Goal: Task Accomplishment & Management: Use online tool/utility

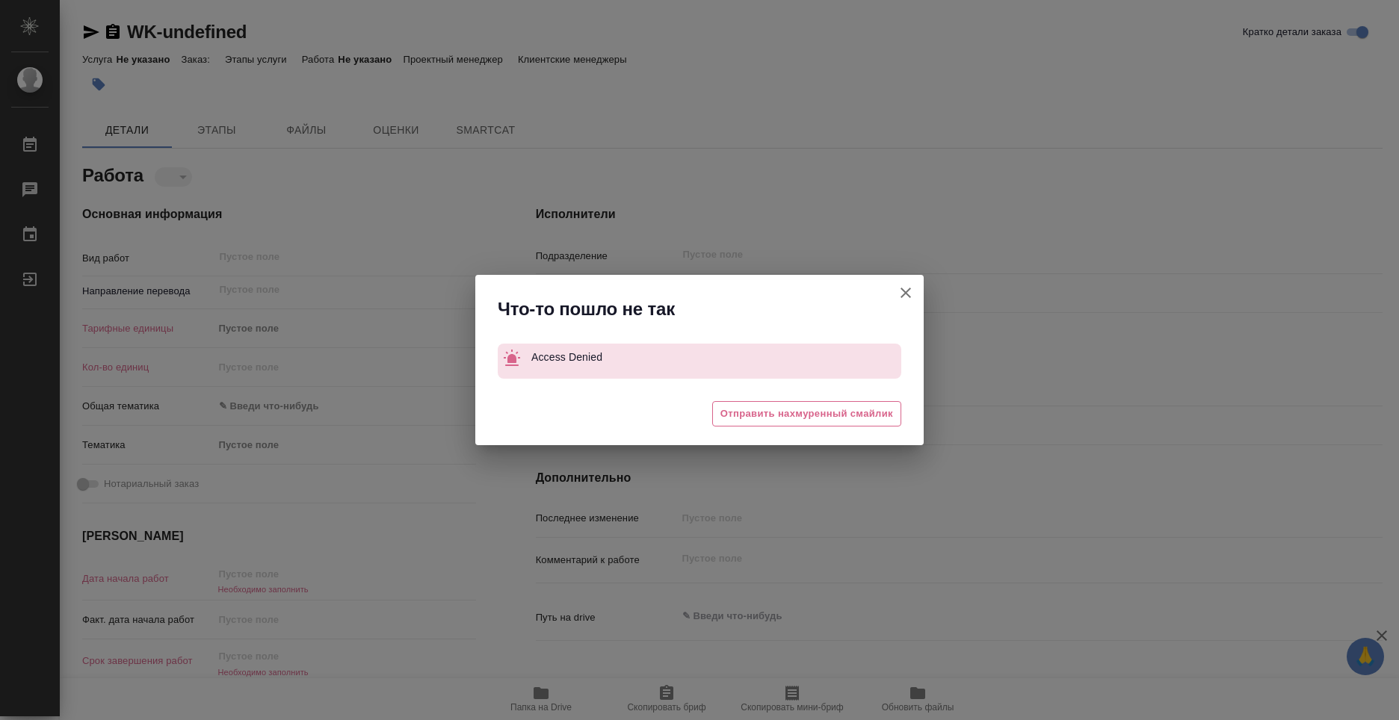
click at [911, 291] on icon "button" at bounding box center [906, 293] width 18 height 18
type textarea "x"
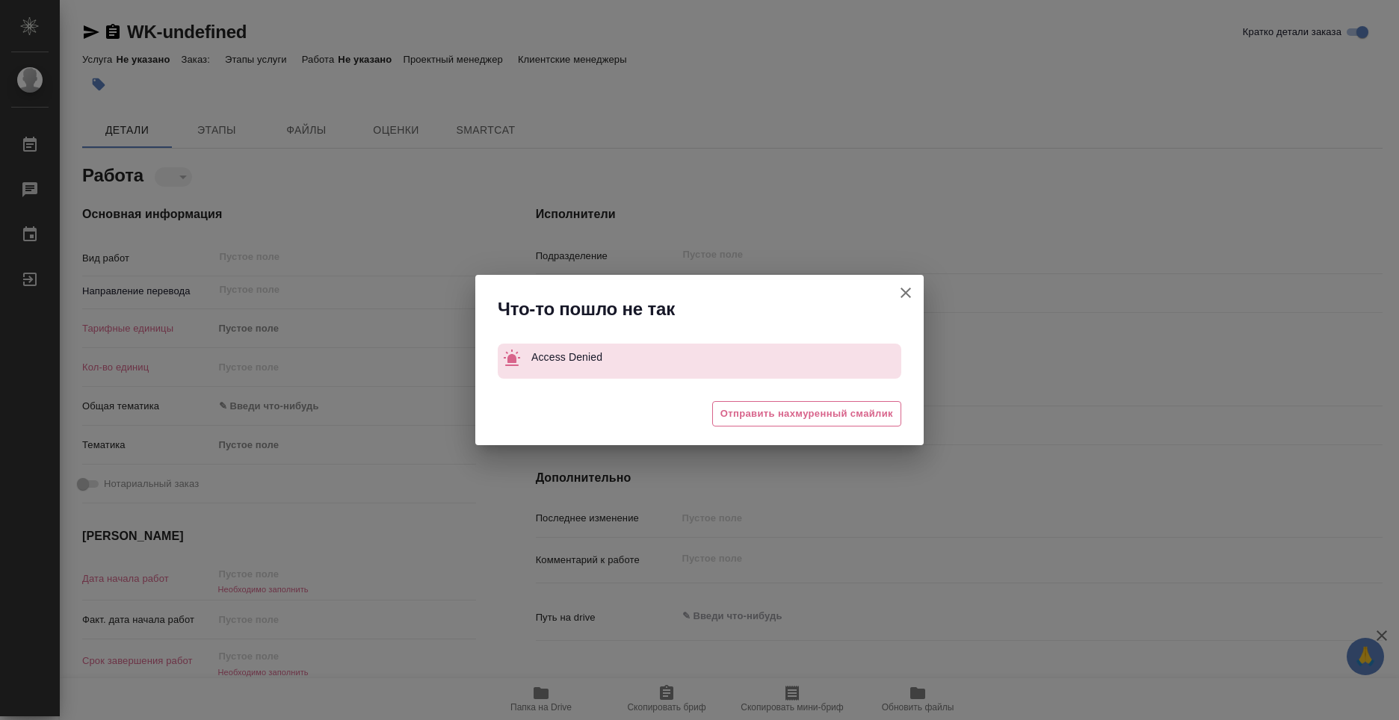
type textarea "x"
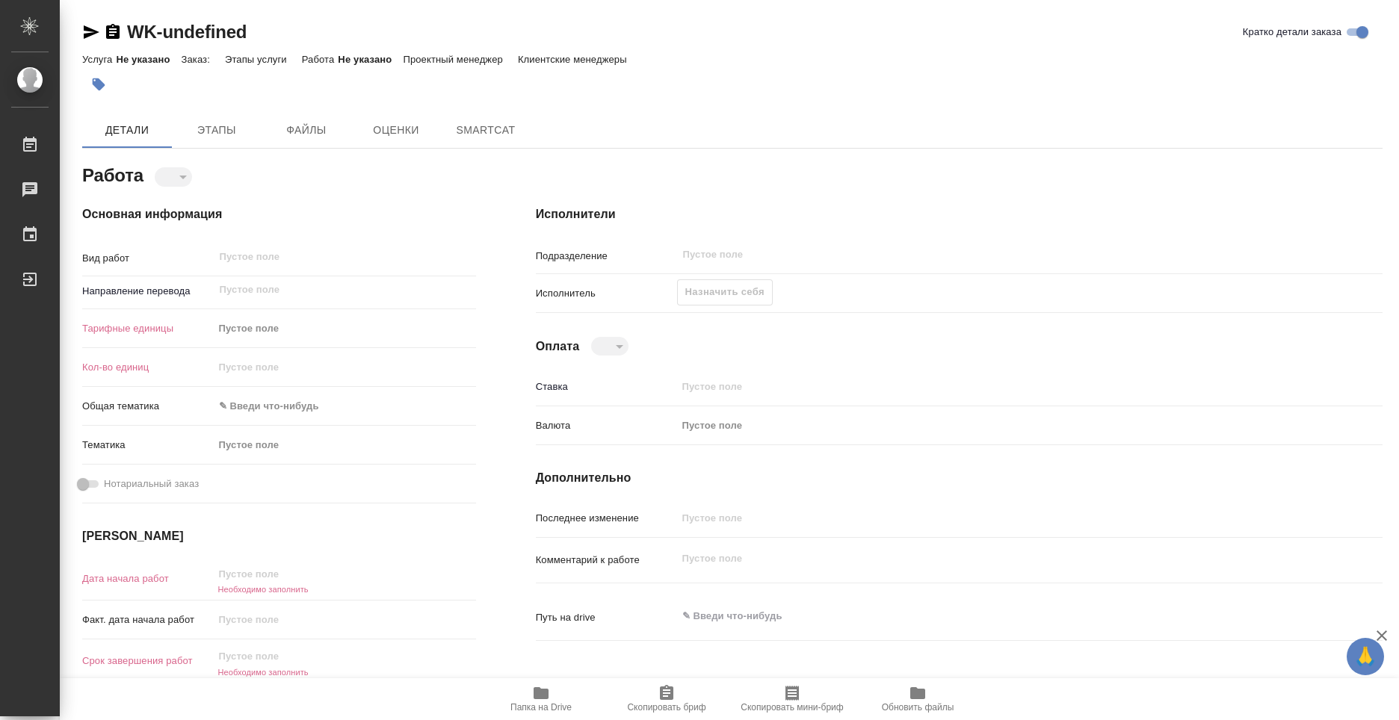
type textarea "x"
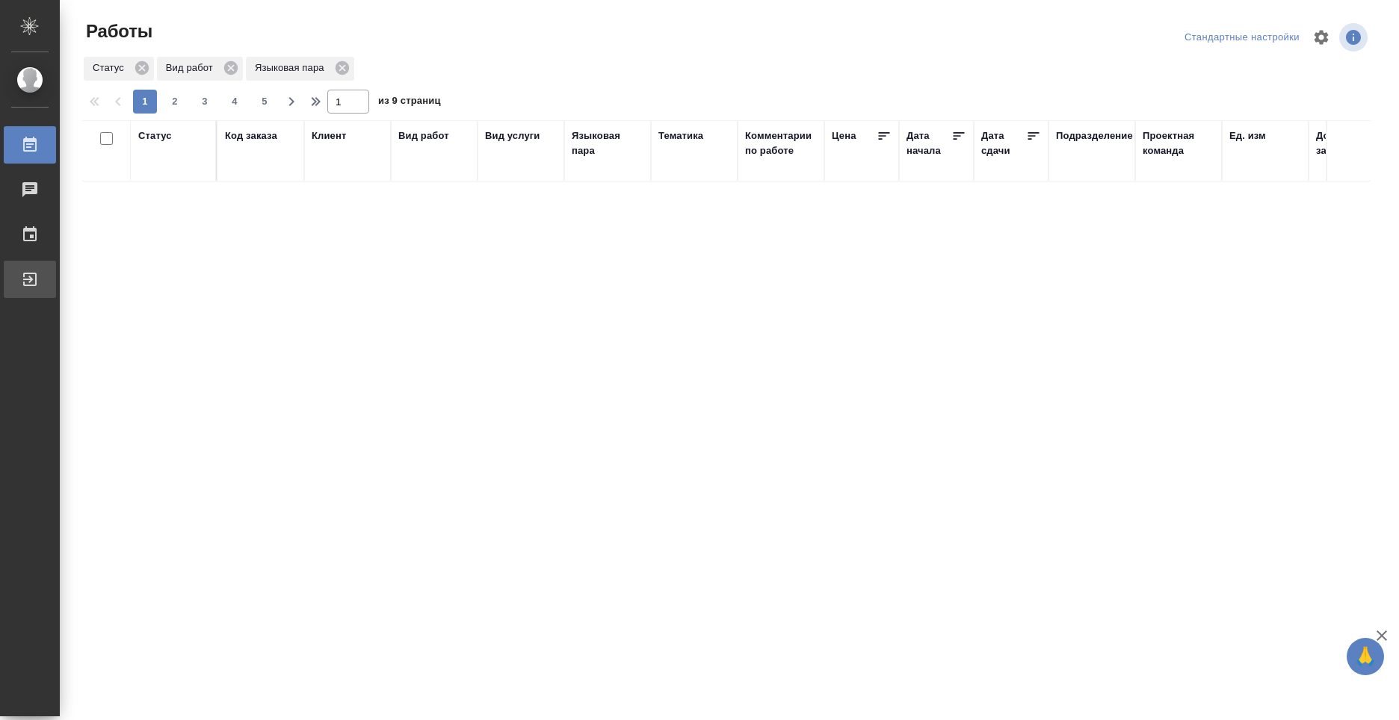
click at [30, 278] on div "Выйти" at bounding box center [11, 279] width 37 height 22
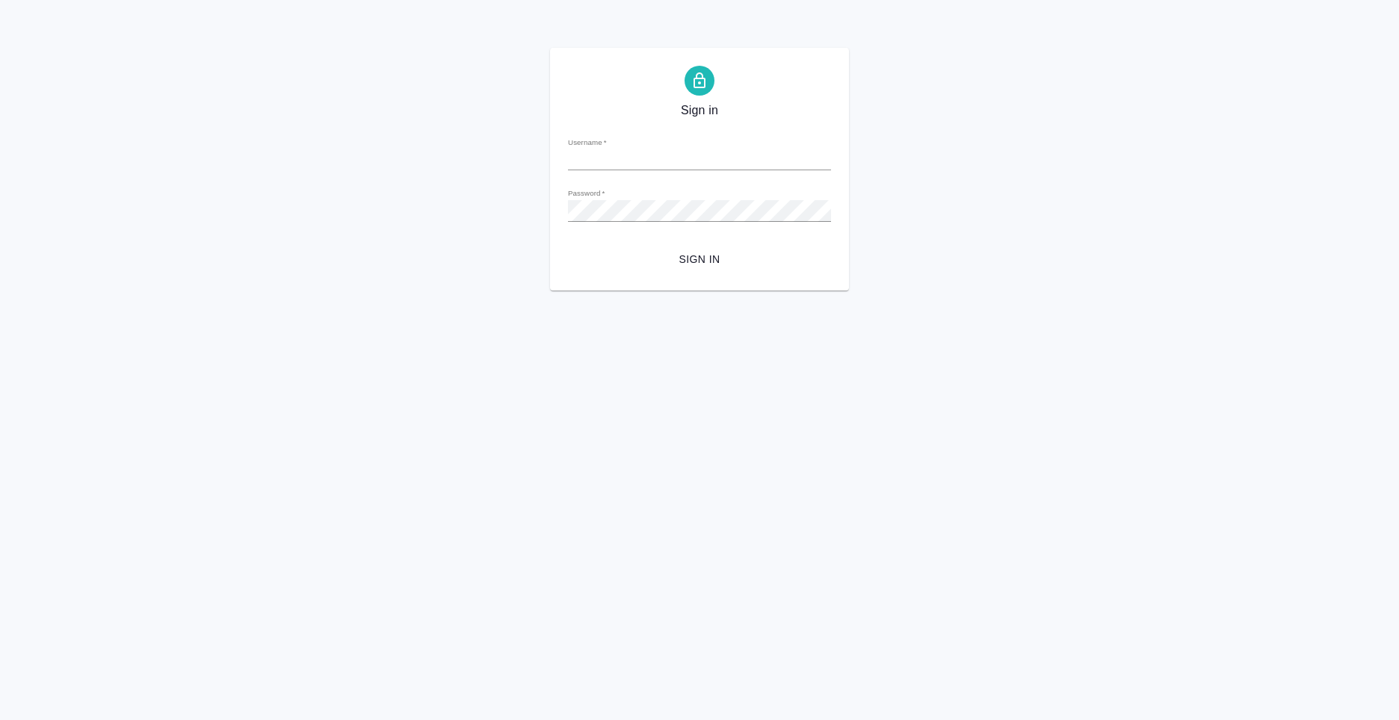
type input "[PERSON_NAME][EMAIL_ADDRESS][DOMAIN_NAME]"
click at [680, 259] on span "Sign in" at bounding box center [699, 259] width 239 height 19
